Goal: Check status: Check status

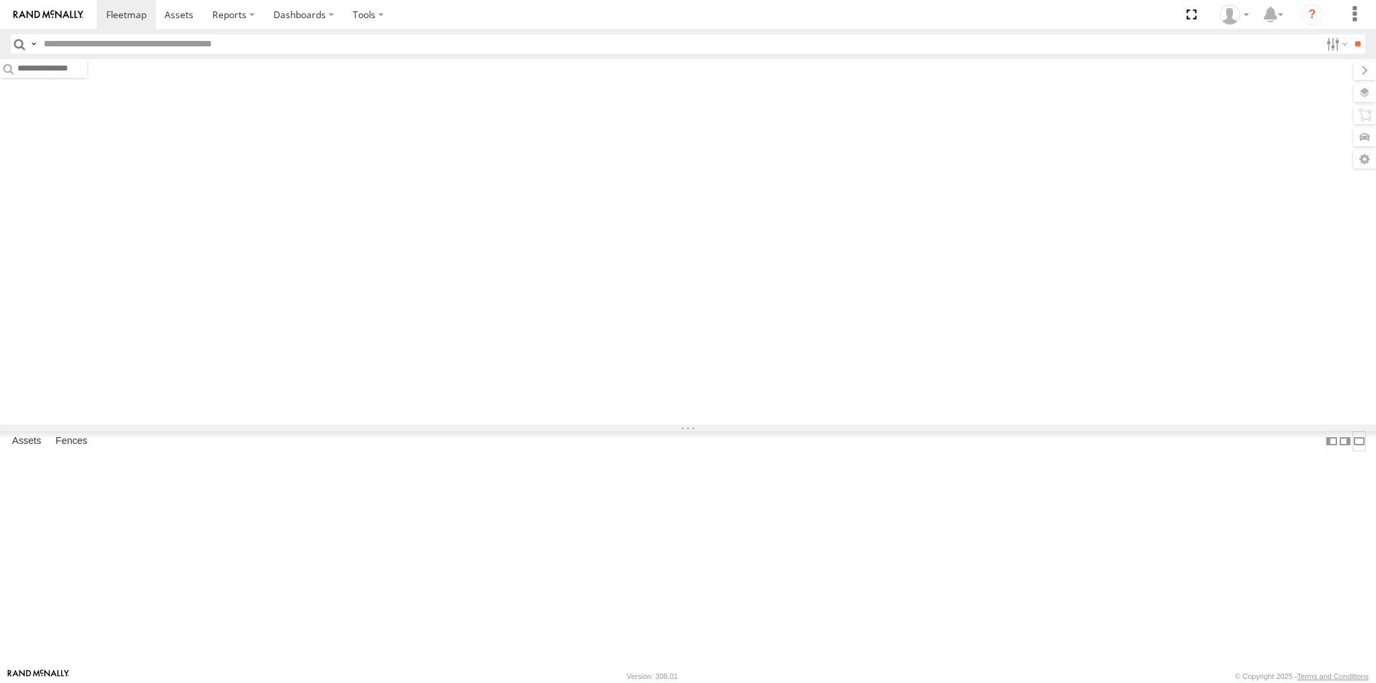
click at [1352, 451] on label at bounding box center [1358, 440] width 13 height 19
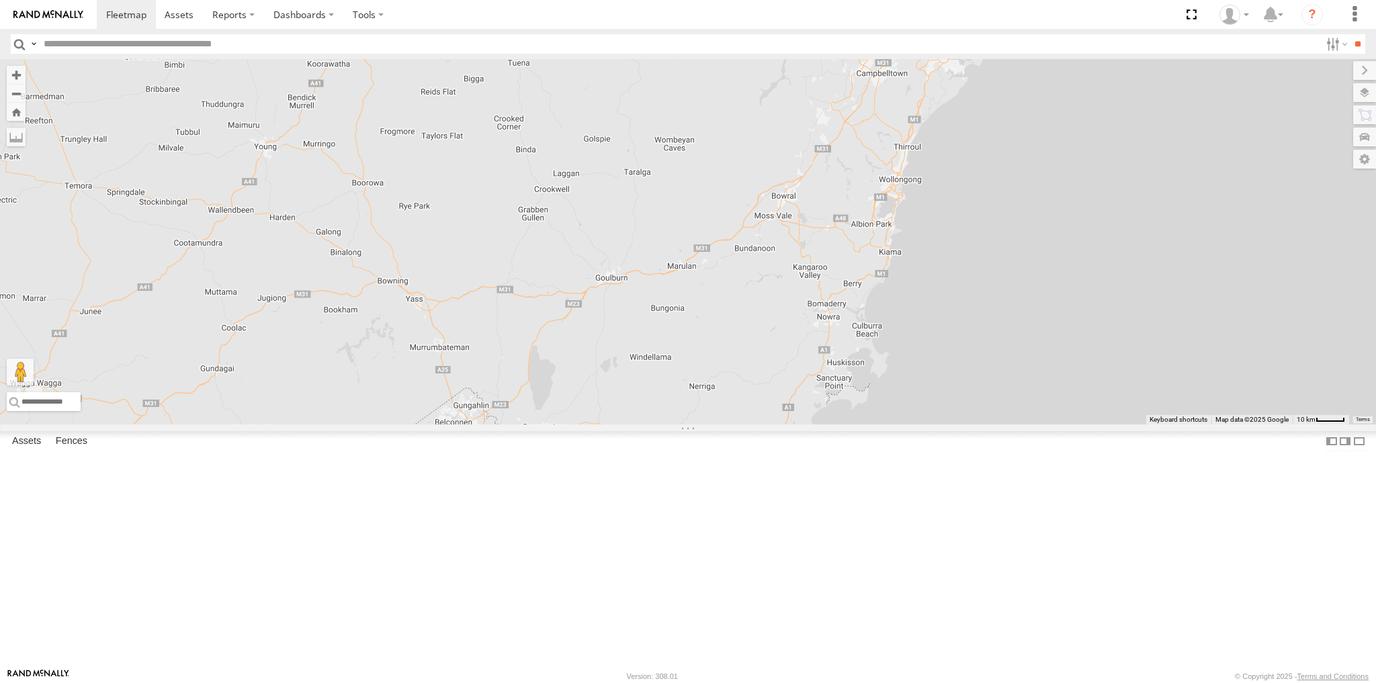
drag, startPoint x: 907, startPoint y: 290, endPoint x: 769, endPoint y: 408, distance: 182.0
click at [769, 408] on div "5 2 RJ5911-R79" at bounding box center [688, 241] width 1376 height 365
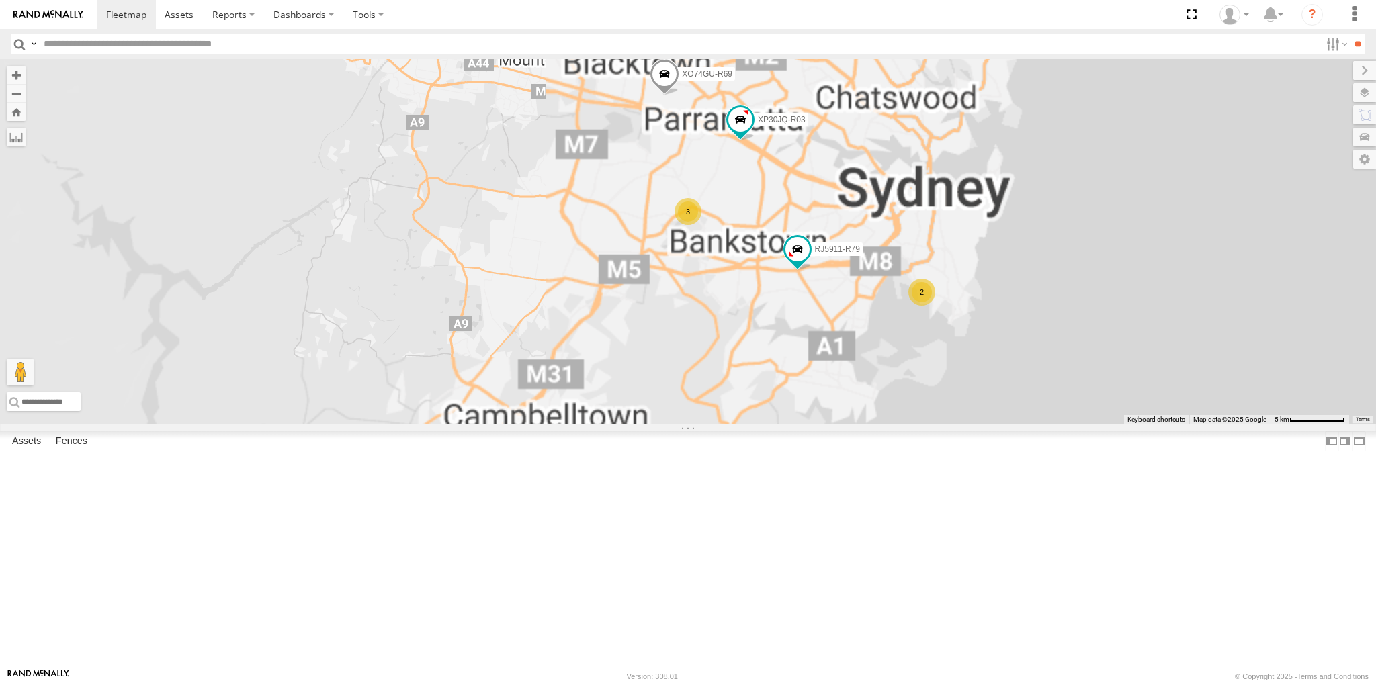
drag, startPoint x: 879, startPoint y: 351, endPoint x: 861, endPoint y: 396, distance: 48.5
click at [861, 396] on div "RJ5911-R79 XP30JQ-R03 2 3 XO74GU-R69" at bounding box center [688, 241] width 1376 height 365
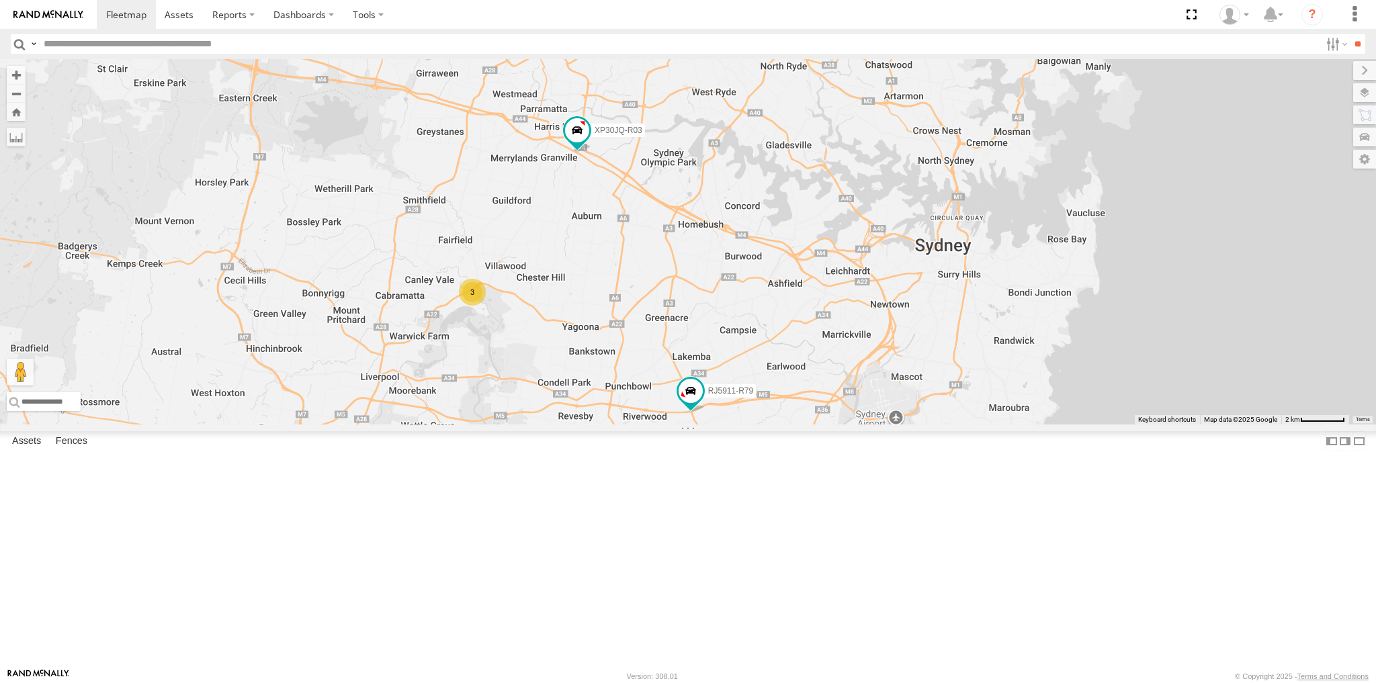
drag, startPoint x: 806, startPoint y: 434, endPoint x: 814, endPoint y: 421, distance: 15.3
click at [814, 421] on div "RJ5911-R79 XP30JQ-R03 XO74GU-R69 2 3" at bounding box center [688, 241] width 1376 height 365
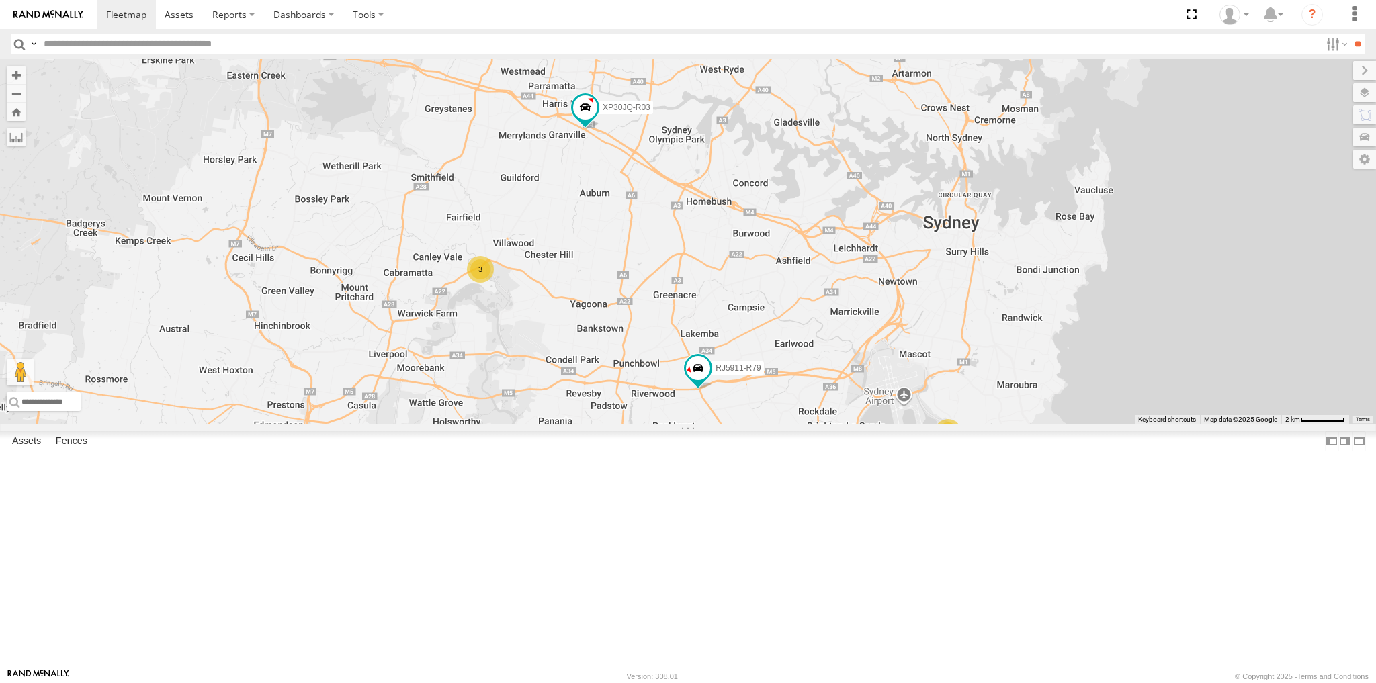
drag, startPoint x: 810, startPoint y: 447, endPoint x: 810, endPoint y: 437, distance: 10.1
click at [810, 425] on div "RJ5911-R79 XP30JQ-R03 XO74GU-R69 2 3" at bounding box center [688, 241] width 1376 height 365
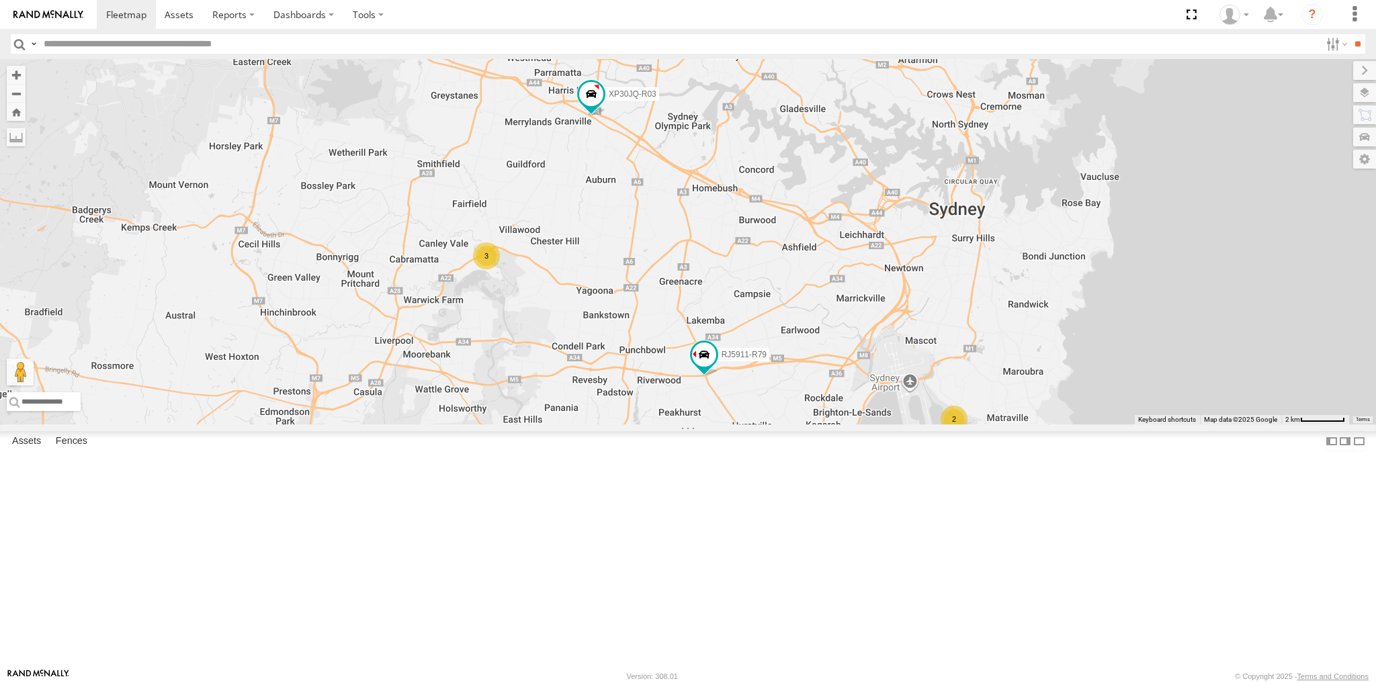
drag, startPoint x: 773, startPoint y: 511, endPoint x: 782, endPoint y: 505, distance: 10.6
click at [782, 425] on div "RJ5911-R79 XP30JQ-R03 XO74GU-R69 2 3" at bounding box center [688, 241] width 1376 height 365
click at [748, 425] on div "RJ5911-R79 XP30JQ-R03 XO74GU-R69 2 3" at bounding box center [688, 241] width 1376 height 365
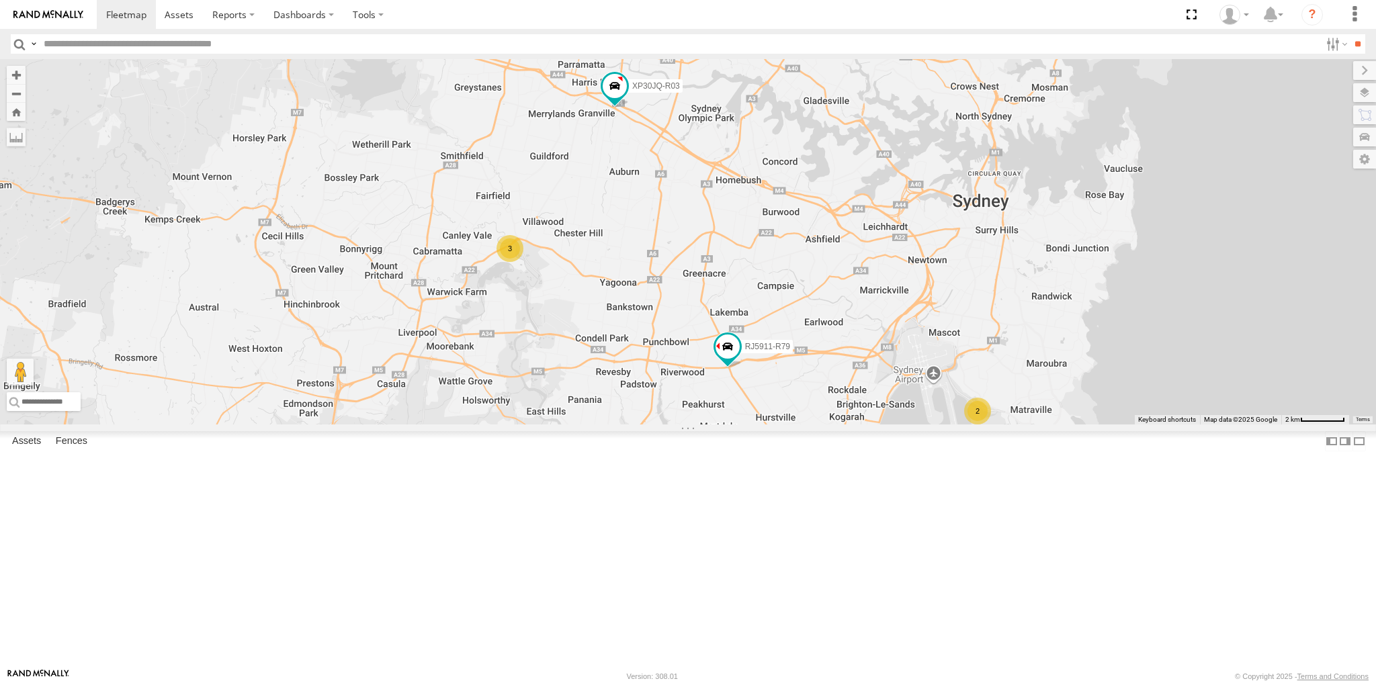
click at [763, 425] on div "RJ5911-R79 XP30JQ-R03 XO74GU-R69 2 3" at bounding box center [688, 241] width 1376 height 365
